Goal: Find contact information: Find contact information

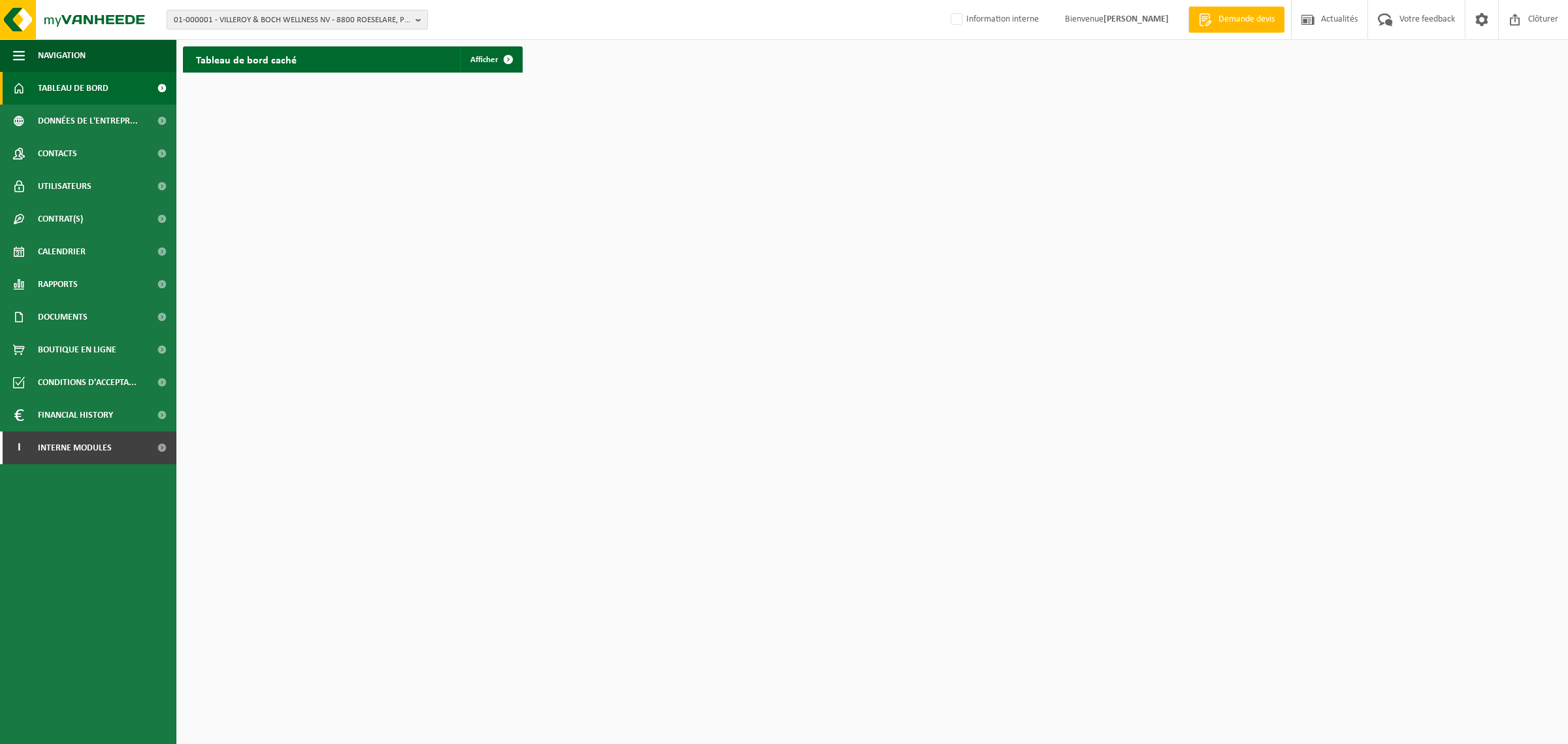
click at [270, 18] on span "01-000001 - VILLEROY & BOCH WELLNESS NV - 8800 ROESELARE, POPULIERSTRAAT 1" at bounding box center [292, 20] width 236 height 19
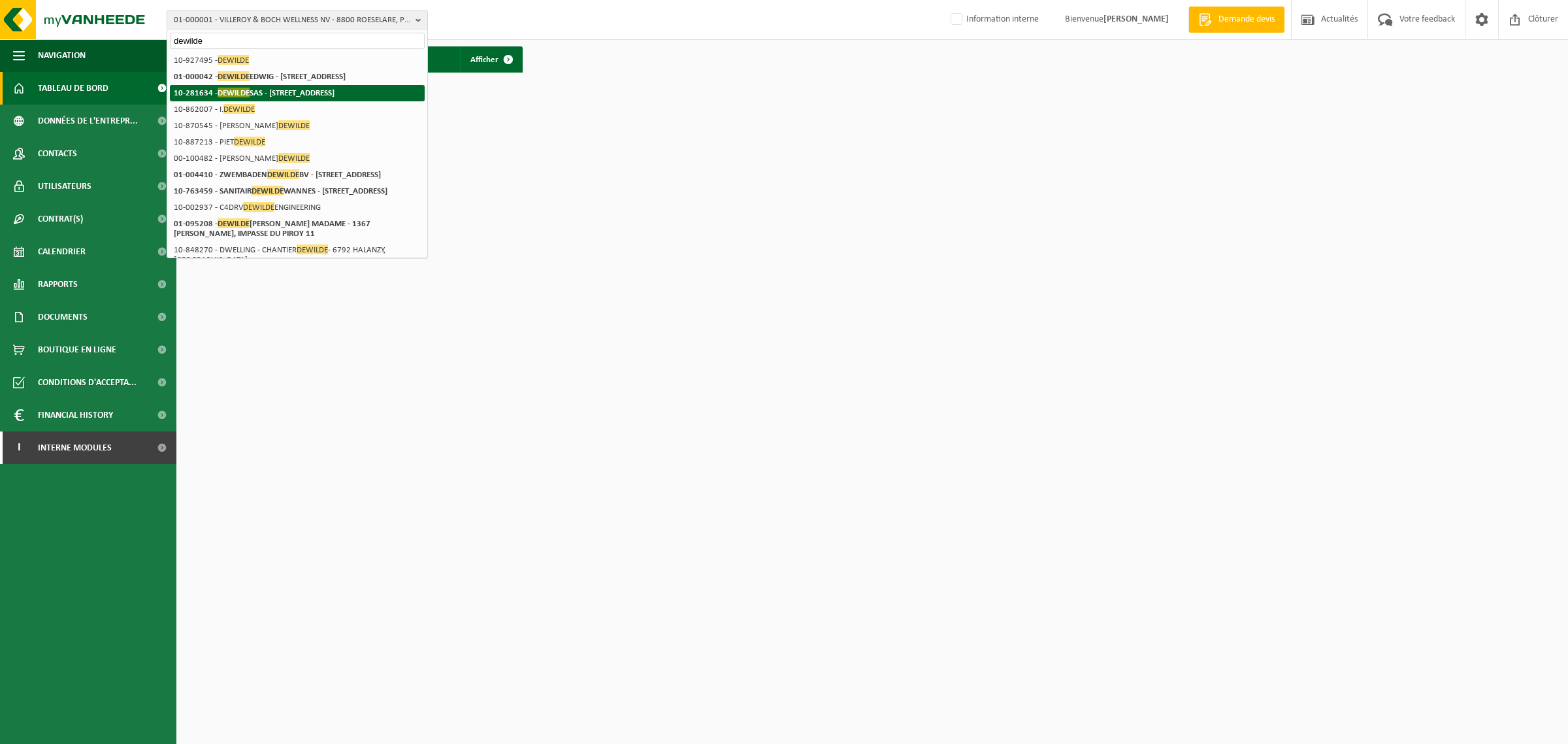
type input "dewilde"
click at [253, 88] on strong "10-281634 - [PERSON_NAME] - [STREET_ADDRESS]" at bounding box center [255, 92] width 161 height 10
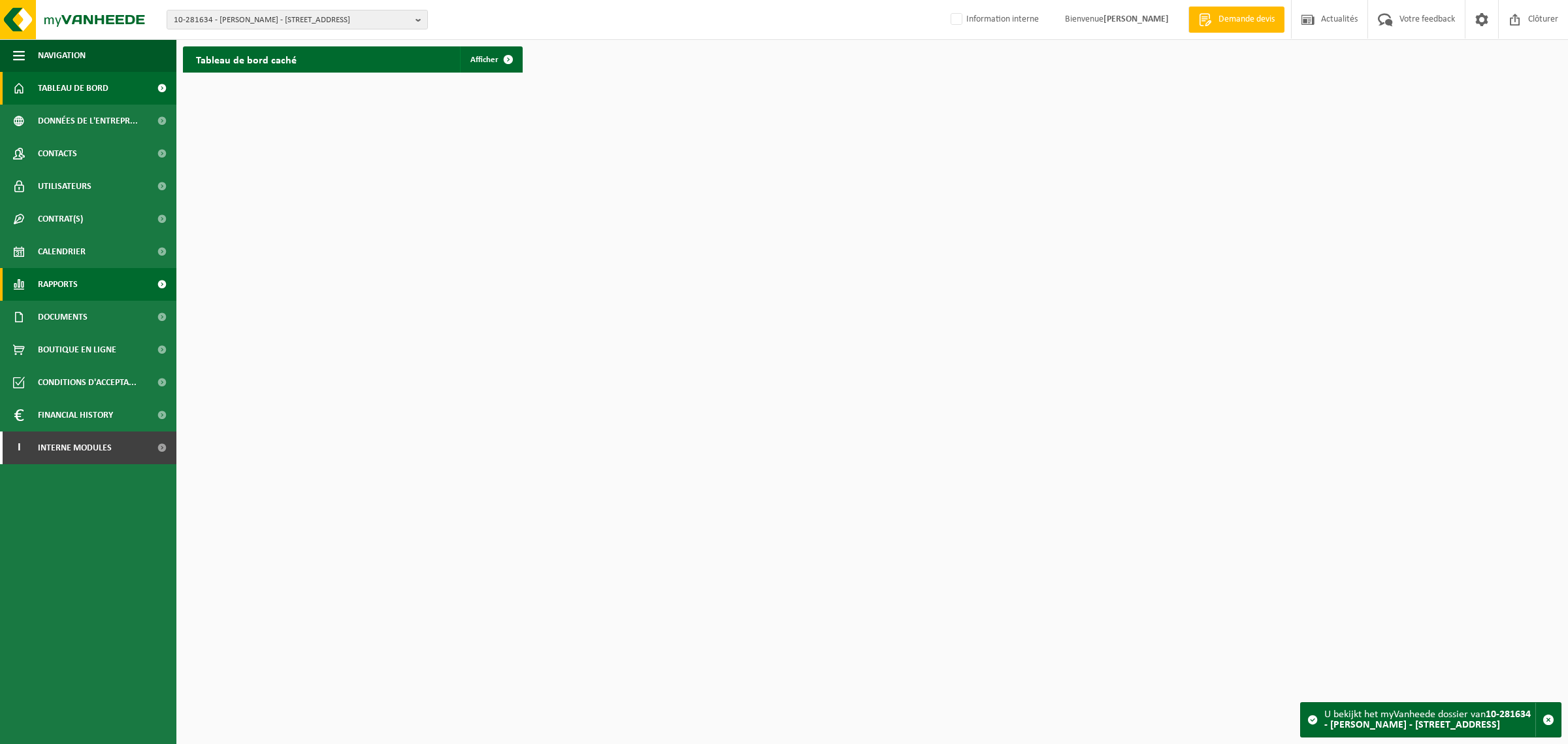
click at [60, 288] on span "Rapports" at bounding box center [58, 284] width 40 height 32
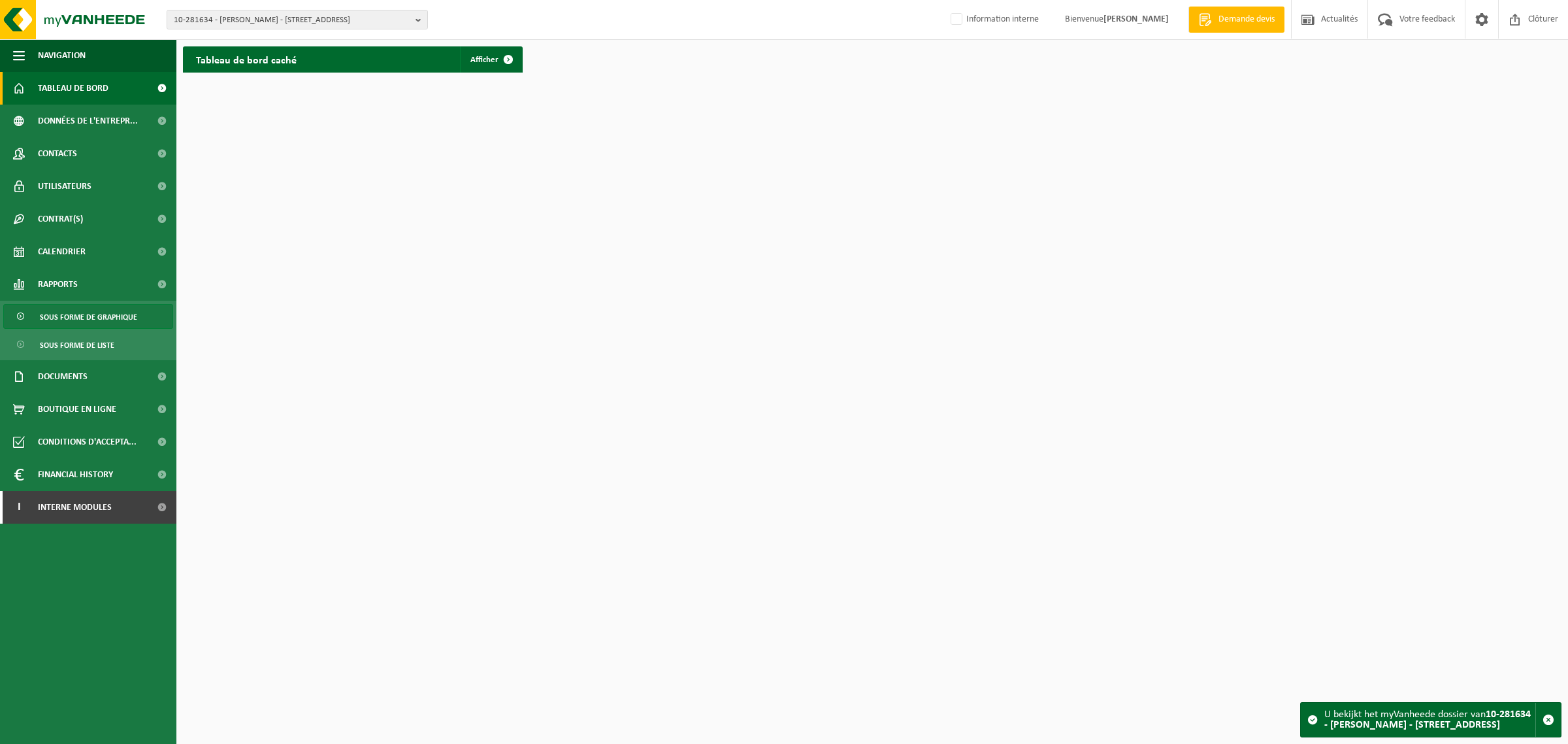
click at [63, 312] on span "Sous forme de graphique" at bounding box center [88, 317] width 97 height 25
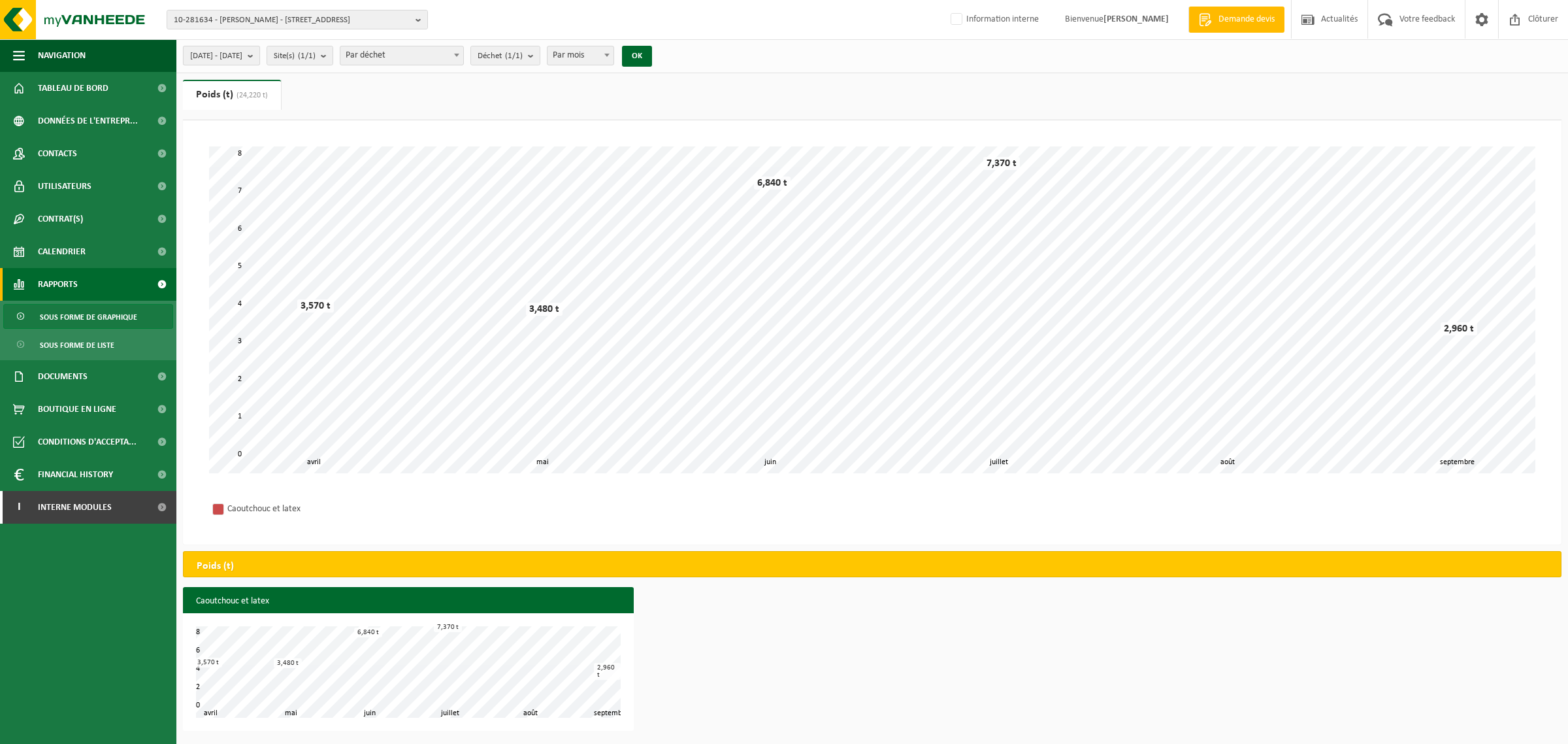
click at [242, 51] on span "[DATE] - [DATE]" at bounding box center [216, 56] width 52 height 19
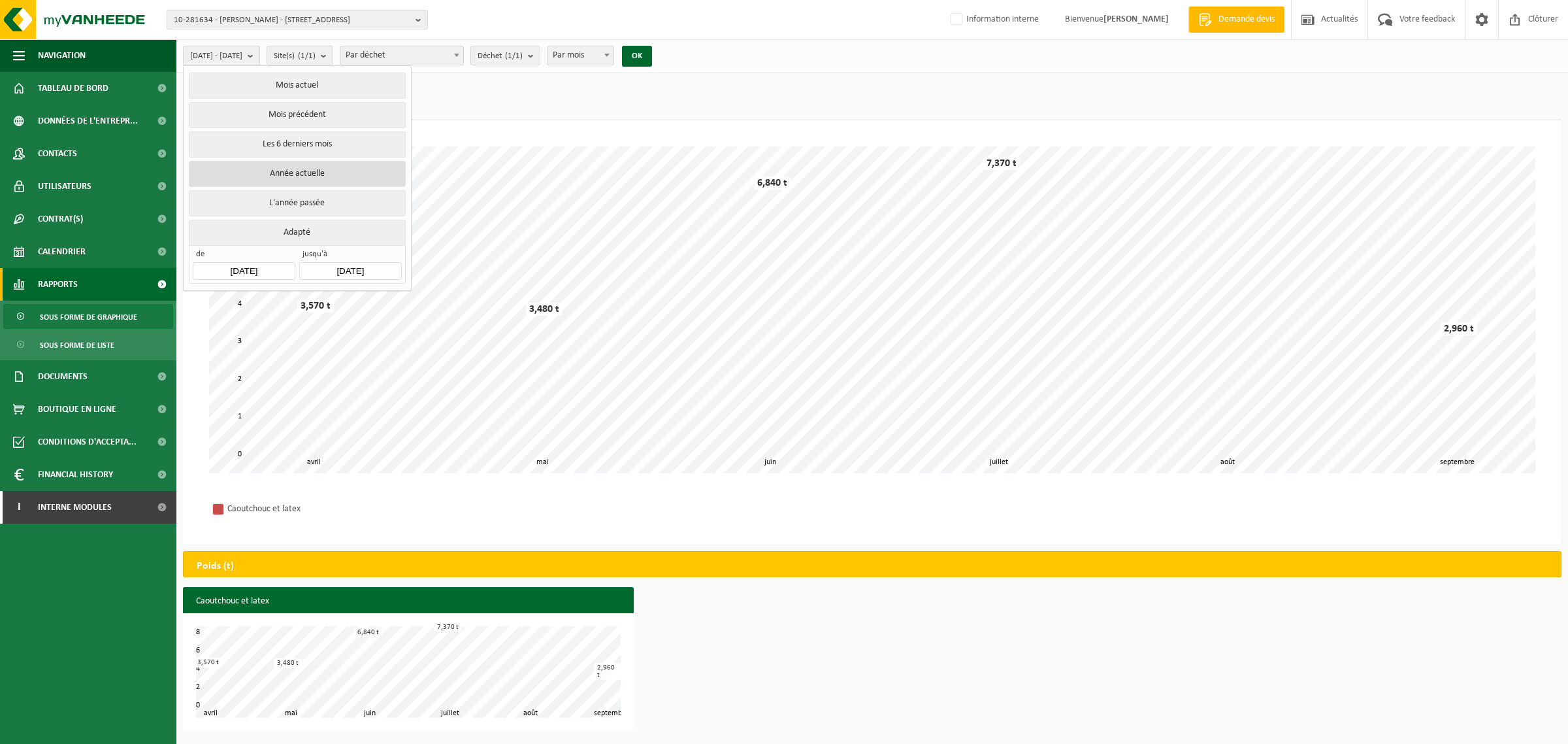
click at [270, 177] on button "Année actuelle" at bounding box center [297, 174] width 216 height 26
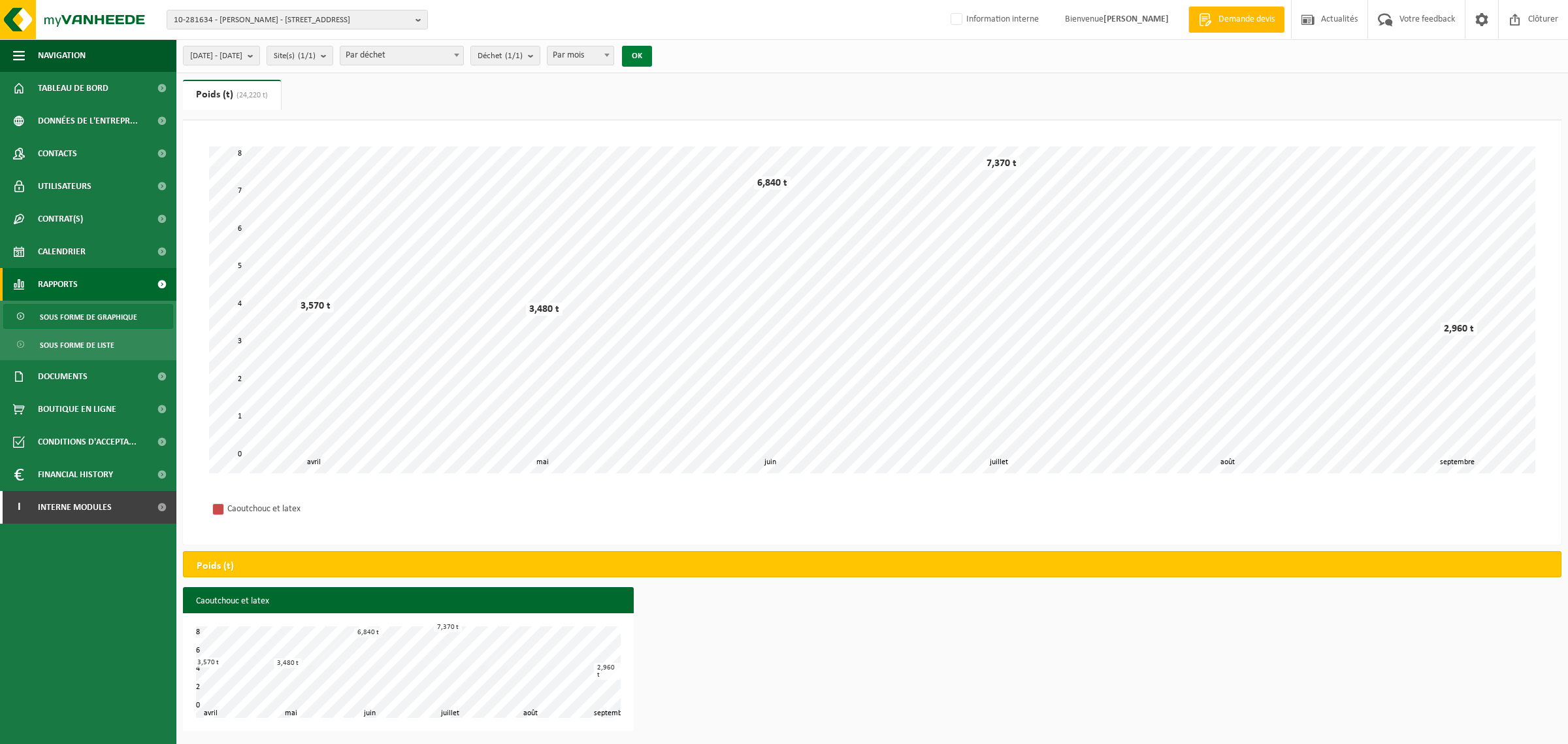
click at [652, 51] on button "OK" at bounding box center [637, 56] width 30 height 21
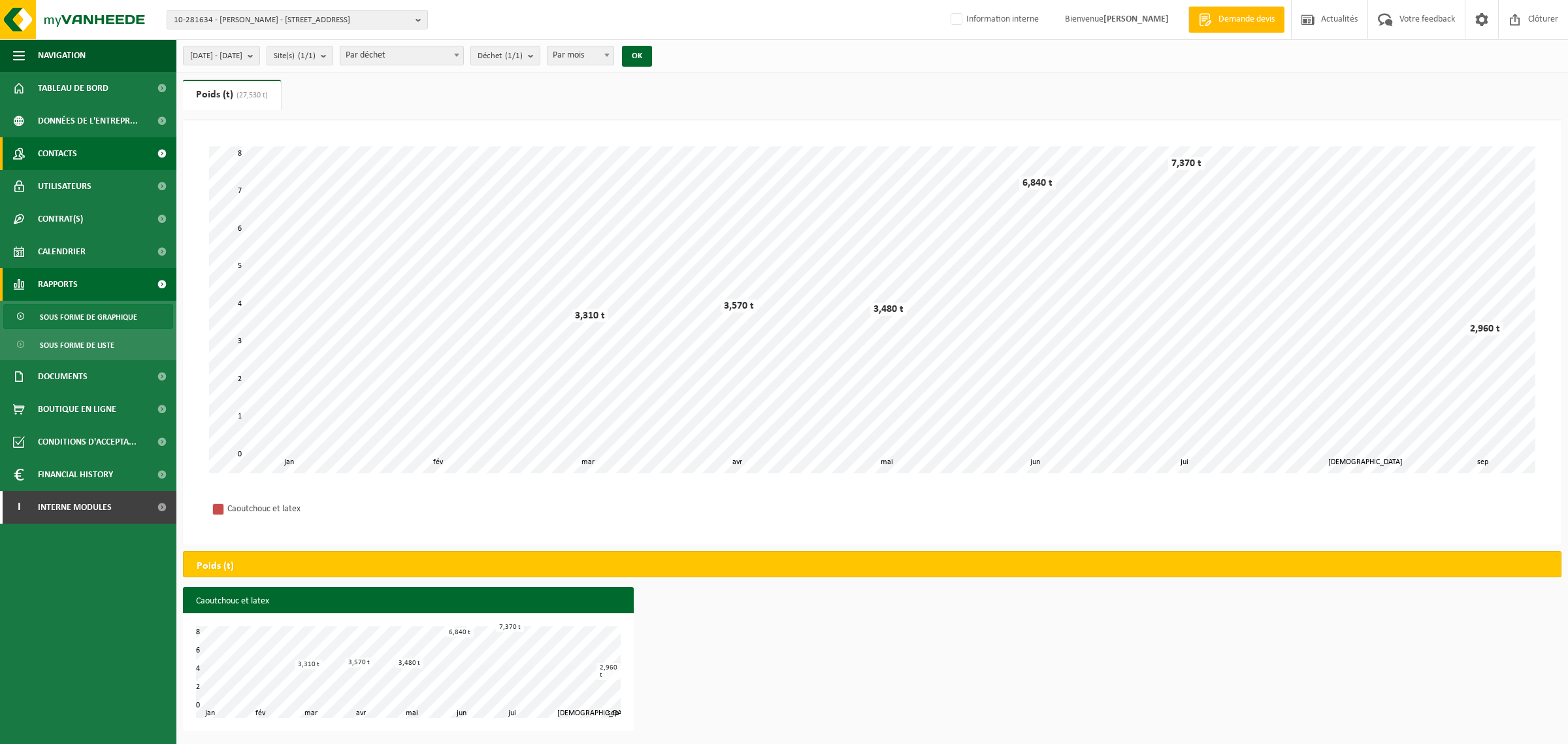
click at [50, 148] on span "Contacts" at bounding box center [57, 153] width 39 height 32
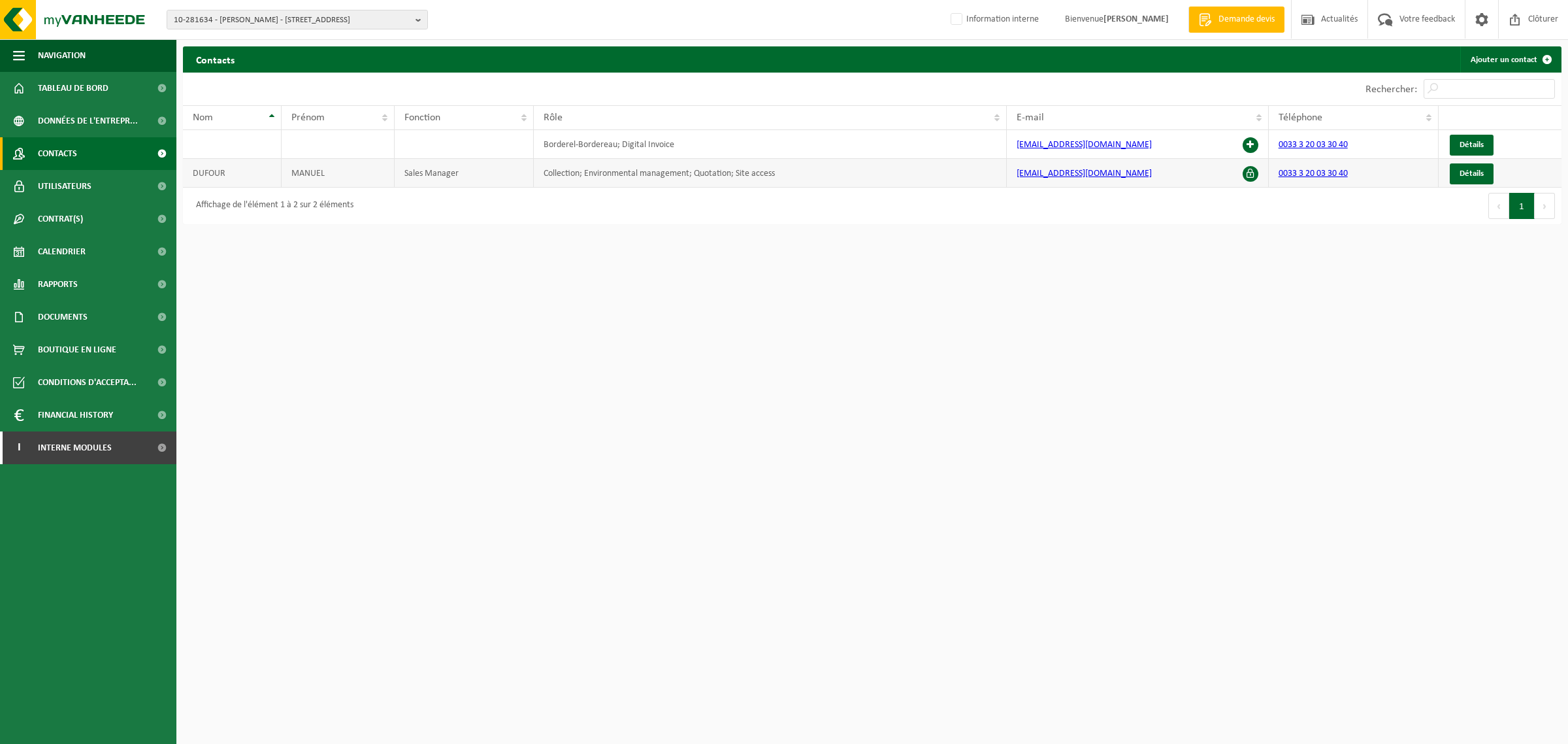
click at [1143, 174] on td "manuel.dufour@dewilde.fr" at bounding box center [1137, 172] width 262 height 29
drag, startPoint x: 1127, startPoint y: 174, endPoint x: 1004, endPoint y: 174, distance: 123.0
click at [1004, 174] on tr "DUFOUR MANUEL Sales Manager Collection; Environmental management; Quotation; Si…" at bounding box center [872, 172] width 1378 height 29
copy tr "manuel.dufour@dewilde.fr"
click at [694, 327] on html "10-281634 - DEWILDE SAS - 59200 TOURCOING, RUE DE RONCQ 155 10-281634 - DEWILDE…" at bounding box center [784, 372] width 1568 height 744
